Goal: Communication & Community: Participate in discussion

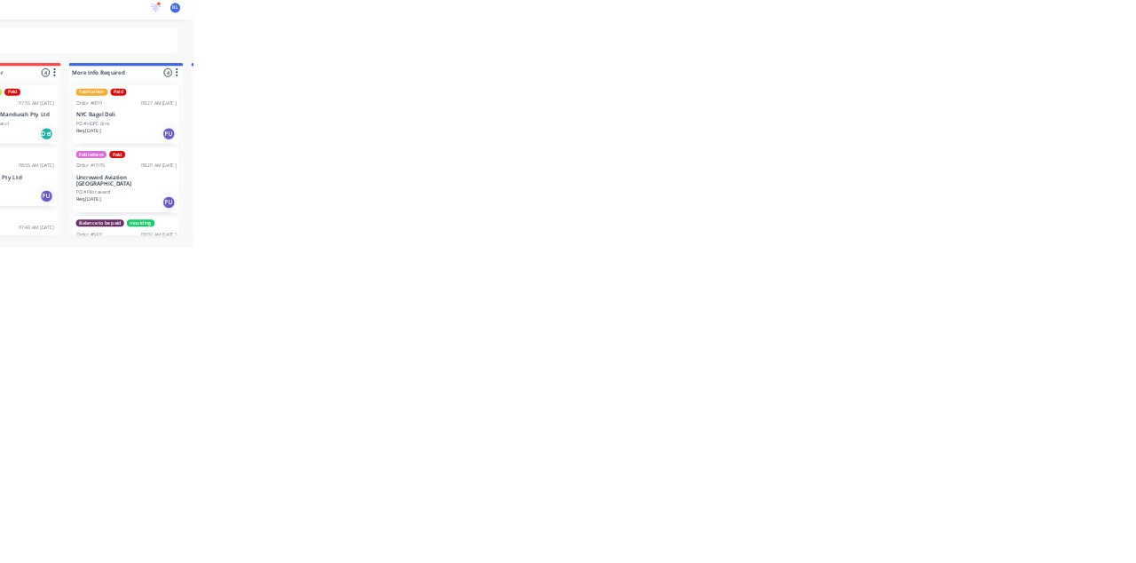
scroll to position [891, 0]
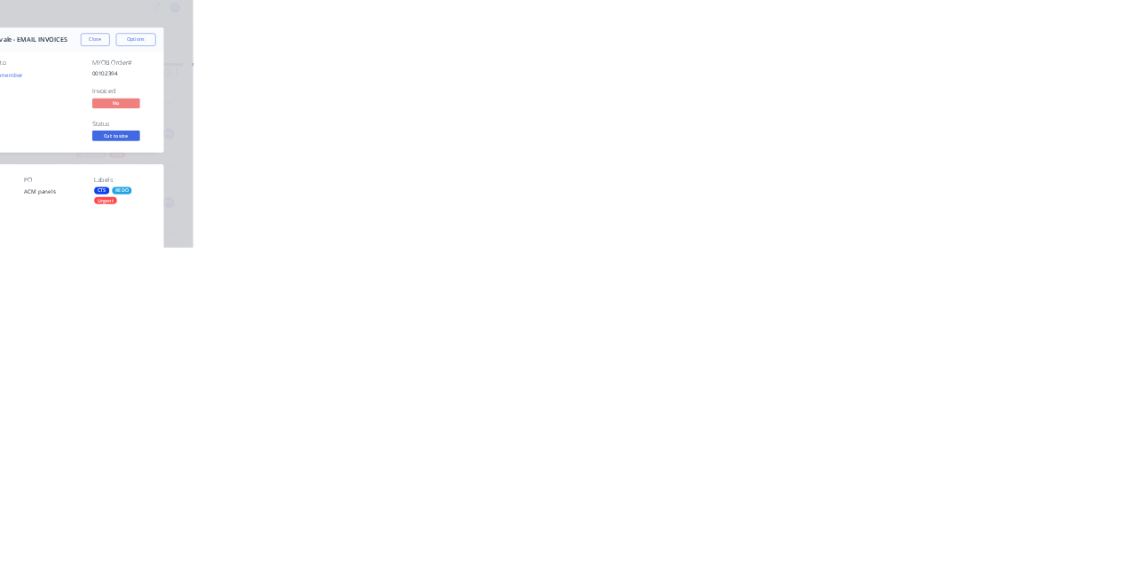
click at [235, 146] on button "Collaborate" at bounding box center [151, 155] width 169 height 44
click at [799, 523] on div at bounding box center [570, 513] width 455 height 19
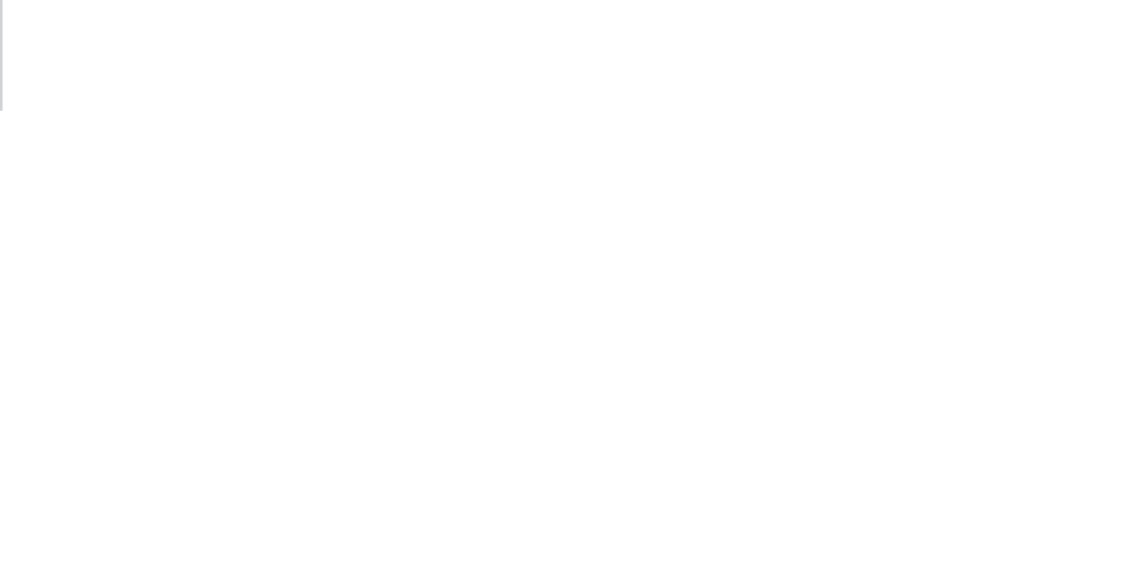
click at [998, 526] on button "Send" at bounding box center [963, 513] width 70 height 27
click at [949, 98] on button "Close" at bounding box center [917, 98] width 65 height 28
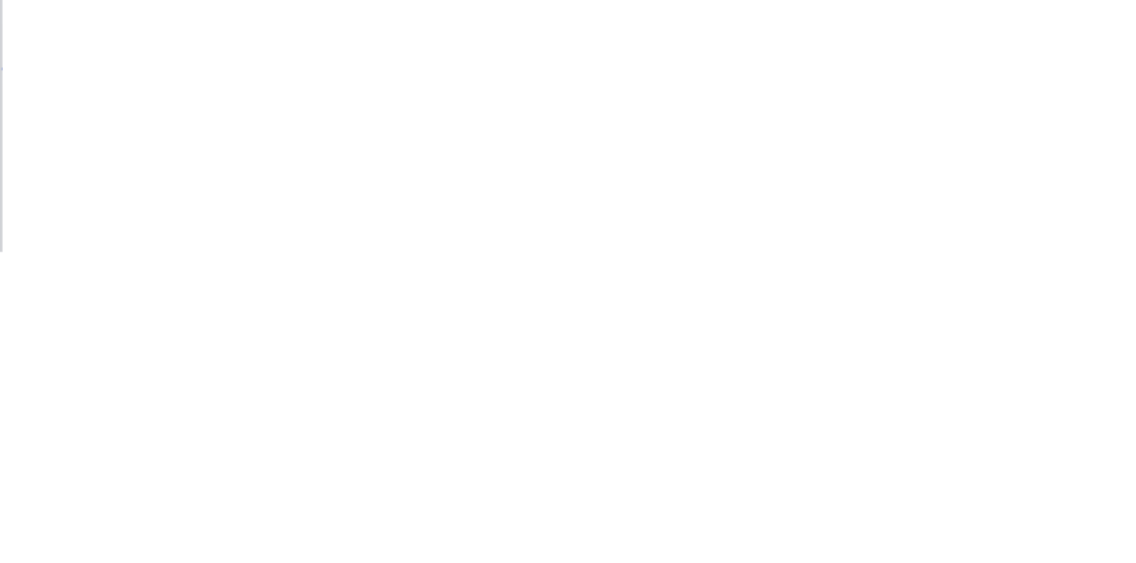
click at [949, 96] on button "Close" at bounding box center [917, 98] width 65 height 28
click at [185, 158] on div "Collaborate" at bounding box center [150, 155] width 70 height 16
click at [949, 98] on button "Close" at bounding box center [917, 98] width 65 height 28
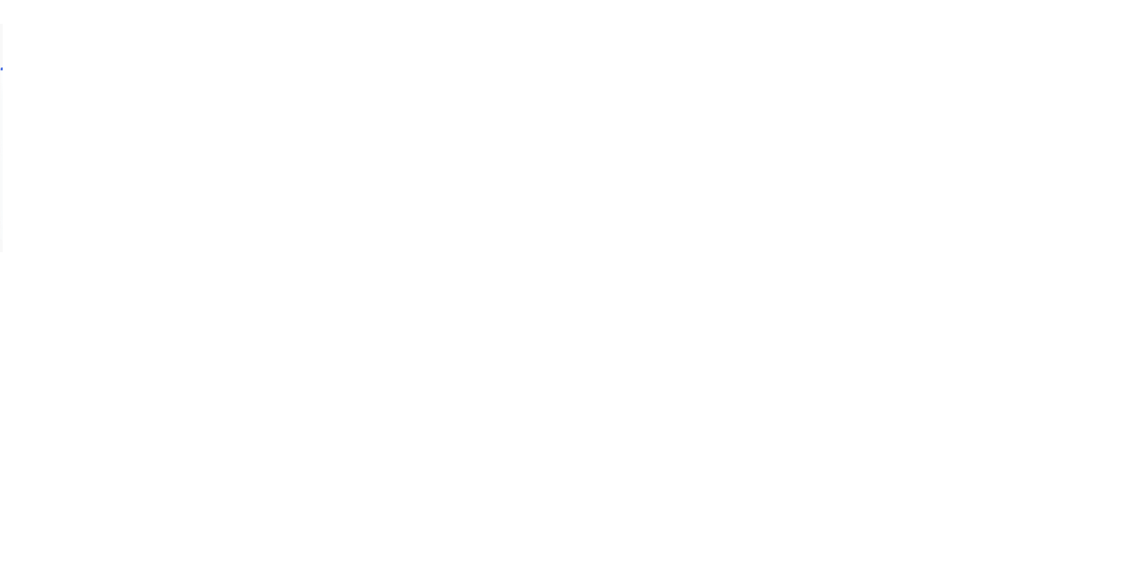
click at [235, 135] on button "Collaborate" at bounding box center [151, 155] width 169 height 44
click at [799, 523] on div at bounding box center [570, 513] width 455 height 19
click at [998, 526] on button "Send" at bounding box center [963, 513] width 70 height 27
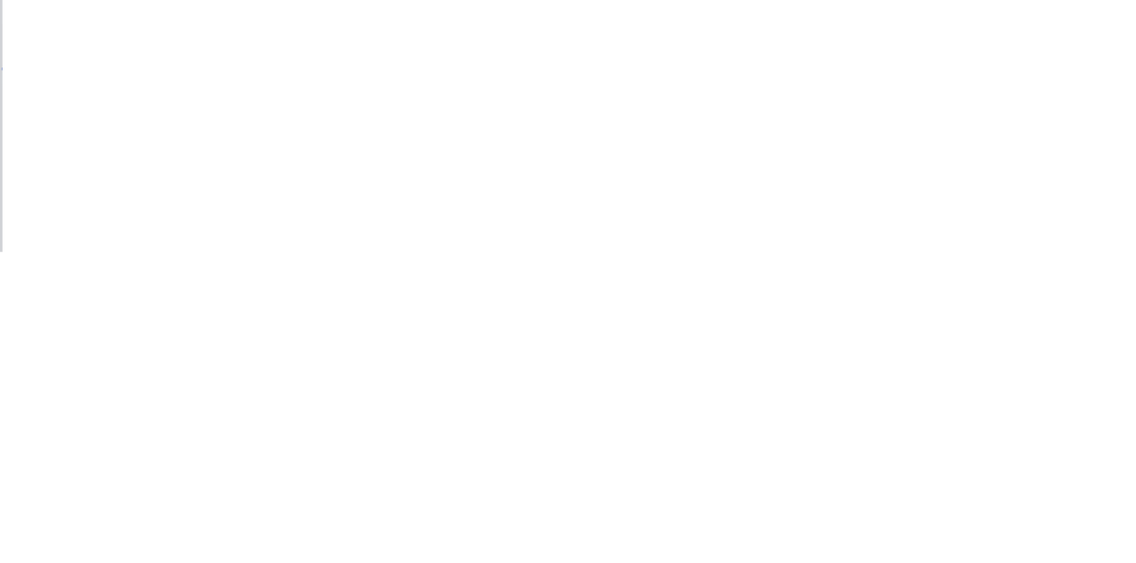
click at [949, 98] on button "Close" at bounding box center [917, 98] width 65 height 28
click at [949, 96] on button "Close" at bounding box center [917, 98] width 65 height 28
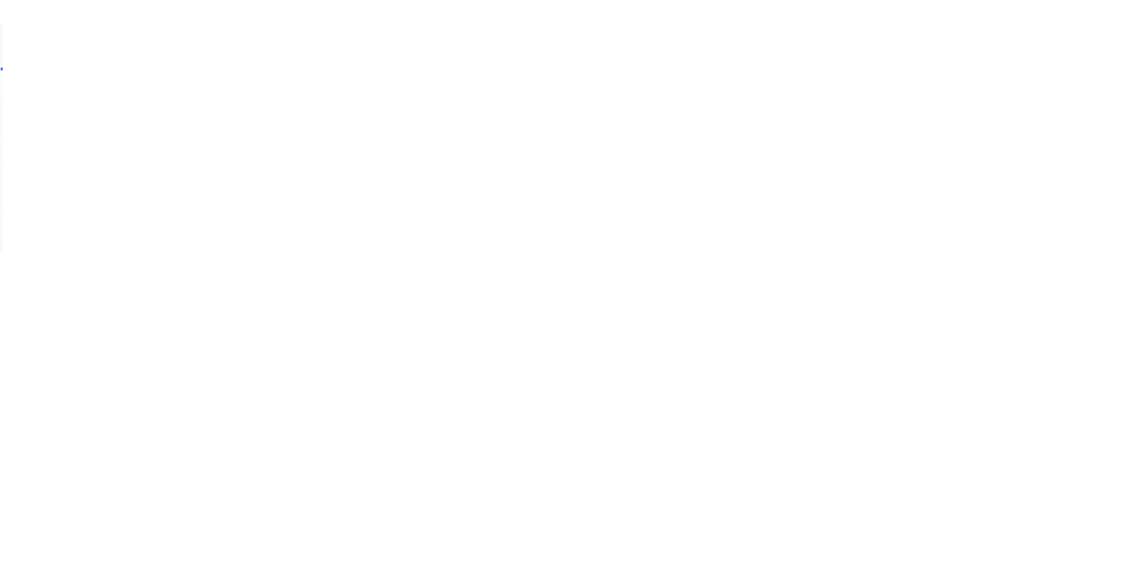
click at [185, 149] on div "Collaborate" at bounding box center [150, 155] width 70 height 16
